Goal: Information Seeking & Learning: Learn about a topic

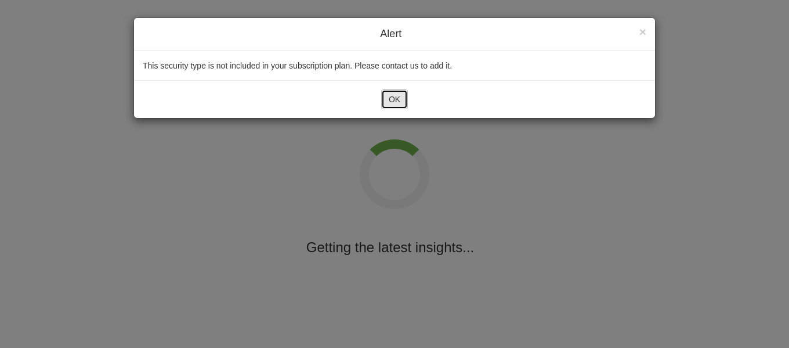
click at [403, 104] on button "OK" at bounding box center [394, 99] width 27 height 20
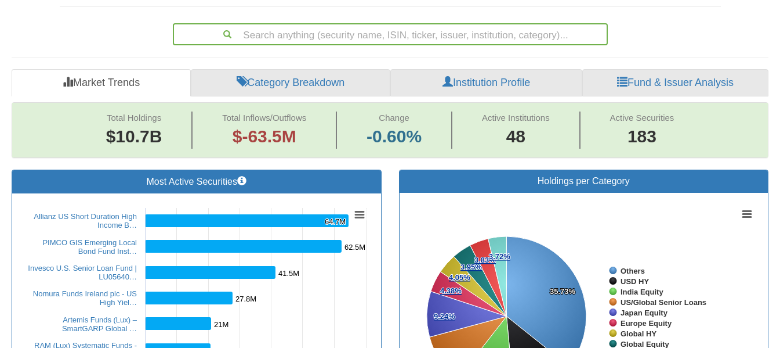
scroll to position [279, 0]
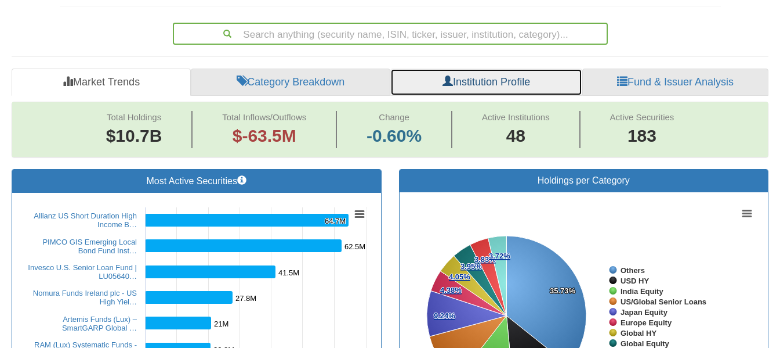
click at [467, 68] on link "Institution Profile" at bounding box center [487, 82] width 192 height 28
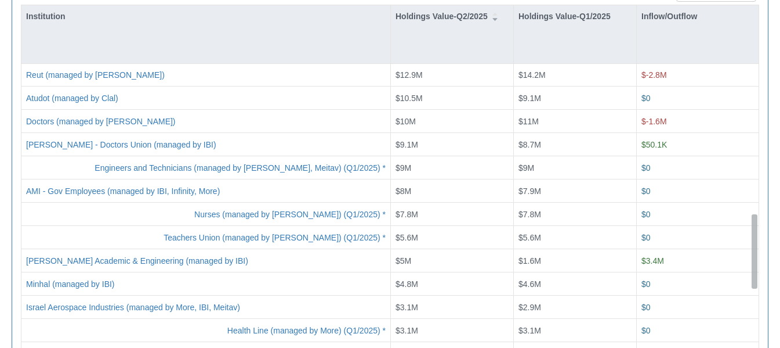
scroll to position [628, 0]
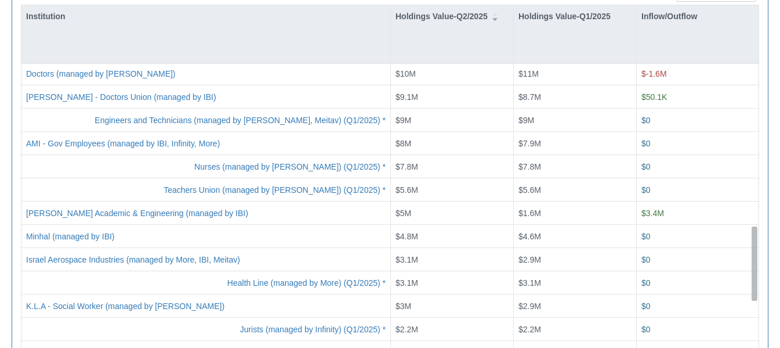
drag, startPoint x: 754, startPoint y: 74, endPoint x: 787, endPoint y: 236, distance: 164.7
